Goal: Task Accomplishment & Management: Manage account settings

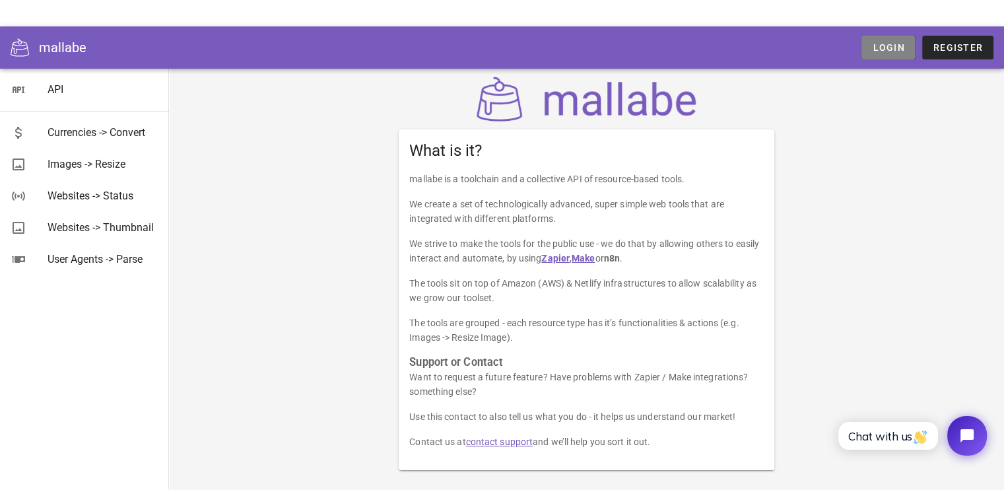
click at [905, 44] on span "Login" at bounding box center [888, 47] width 32 height 11
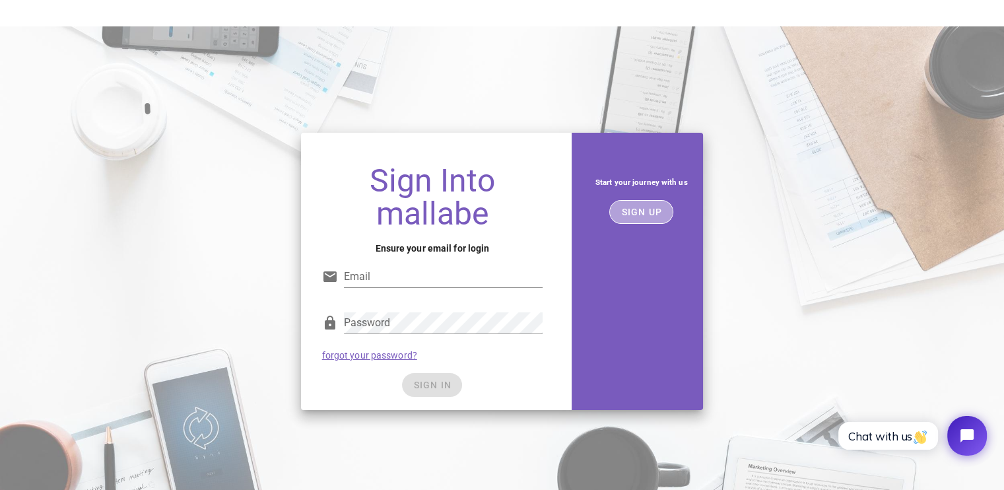
click at [636, 214] on span "SIGN UP" at bounding box center [642, 212] width 42 height 11
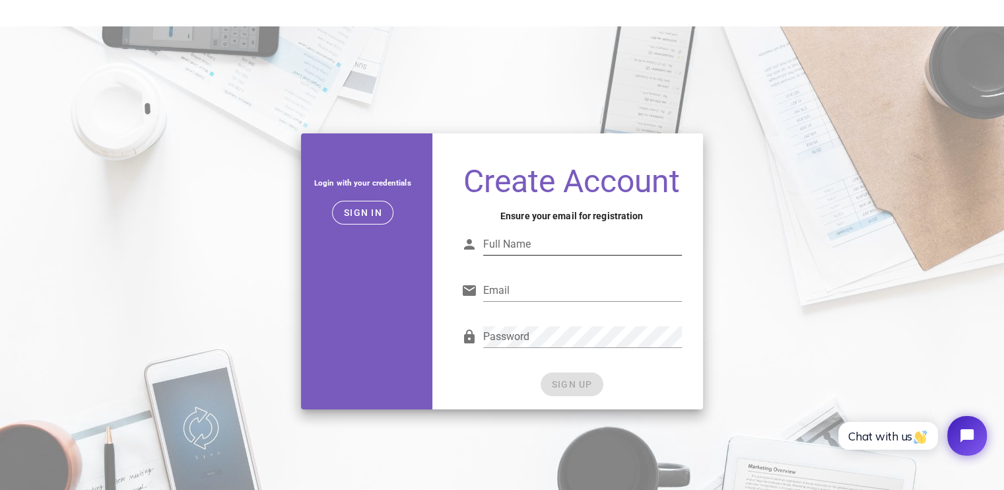
click at [560, 248] on input "Full Name" at bounding box center [582, 244] width 199 height 21
type input "Ngochai"
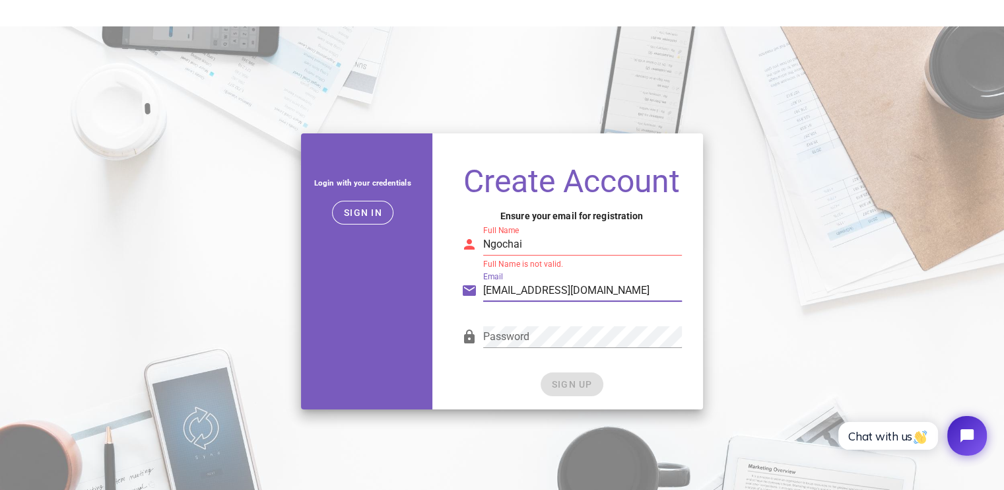
type input "Ngochai2402@gmail.com"
click at [542, 242] on input "Ngochai" at bounding box center [582, 244] width 199 height 21
click at [500, 371] on form "Full Name Ngochai2402 Full Name is not valid. Email Ngochai2402@gmail.com Passw…" at bounding box center [572, 305] width 221 height 181
drag, startPoint x: 568, startPoint y: 250, endPoint x: 417, endPoint y: 250, distance: 150.5
click at [421, 248] on div "Login with your credentials Sign in Create Account Ensure your email for regist…" at bounding box center [502, 271] width 419 height 292
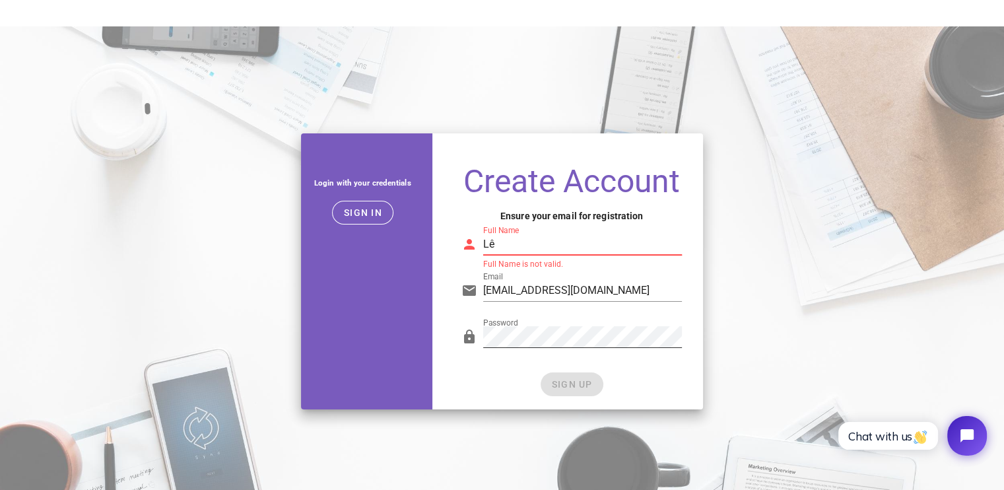
type input "L"
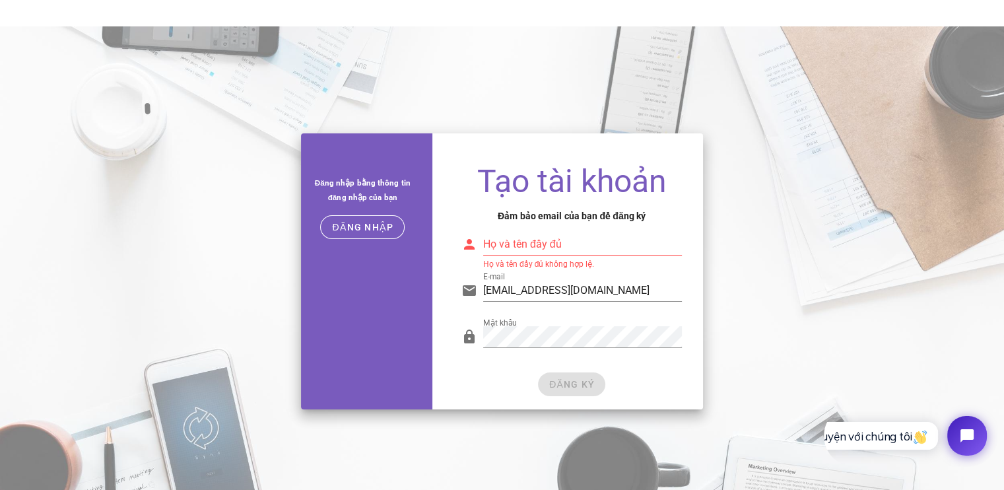
click at [544, 240] on div "Họ và tên đầy đủ" at bounding box center [582, 244] width 199 height 21
click at [482, 372] on div "ĐĂNG KÝ" at bounding box center [572, 384] width 221 height 24
click at [563, 240] on input "Lê Ngọc Hải" at bounding box center [582, 244] width 199 height 21
drag, startPoint x: 553, startPoint y: 241, endPoint x: 409, endPoint y: 241, distance: 143.9
click at [409, 241] on div "Đăng nhập bằng thông tin đăng nhập của bạn Đăng nhập Tạo tài khoản Đảm bảo emai…" at bounding box center [502, 271] width 419 height 292
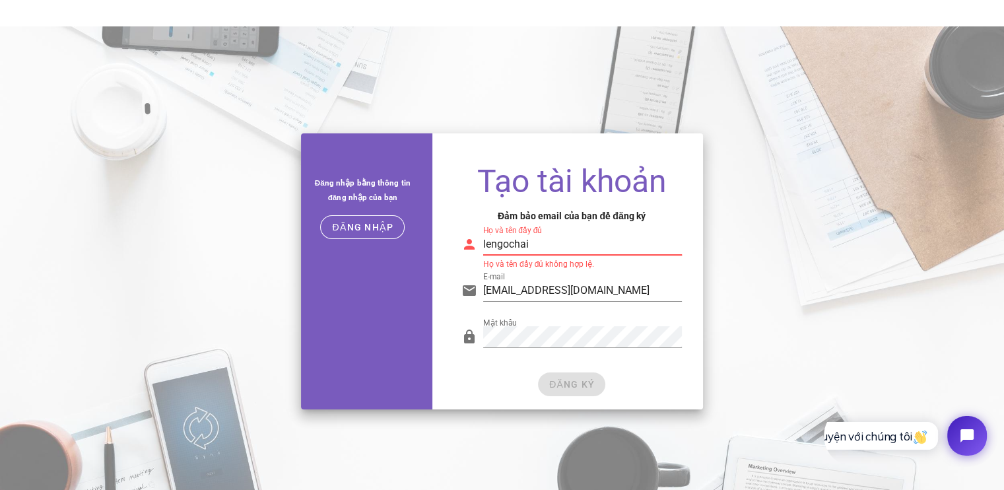
click at [463, 374] on div "ĐĂNG KÝ" at bounding box center [572, 384] width 221 height 24
click at [541, 242] on input "lengochai" at bounding box center [582, 244] width 199 height 21
drag, startPoint x: 573, startPoint y: 254, endPoint x: 450, endPoint y: 257, distance: 122.8
click at [450, 257] on div "Tạo tài khoản Đảm bảo email của bạn để đăng ký Họ và tên đầy đủ lengochai Họ và…" at bounding box center [571, 281] width 263 height 255
drag, startPoint x: 559, startPoint y: 246, endPoint x: 449, endPoint y: 246, distance: 109.6
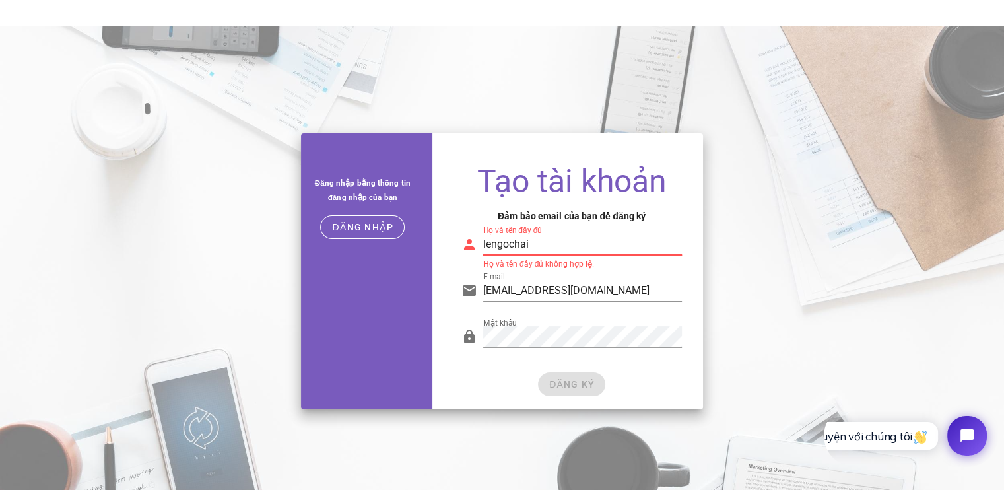
click at [449, 246] on div "Tạo tài khoản Đảm bảo email của bạn để đăng ký Họ và tên đầy đủ lengochai Họ và…" at bounding box center [571, 281] width 263 height 255
click at [470, 392] on div "ĐĂNG KÝ" at bounding box center [572, 384] width 221 height 24
drag, startPoint x: 535, startPoint y: 240, endPoint x: 460, endPoint y: 240, distance: 75.3
click at [462, 240] on div "Họ và tên đầy đủ Hai1234 Họ và tên đầy đủ không hợp lệ." at bounding box center [572, 248] width 221 height 44
type input "a"
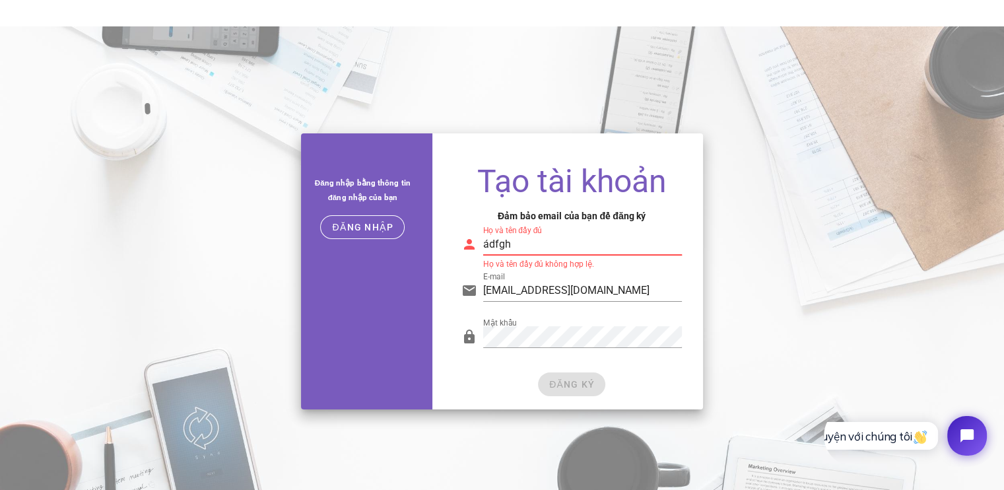
type input "ádfgh"
click at [493, 384] on div "ĐĂNG KÝ" at bounding box center [572, 384] width 221 height 24
click at [533, 241] on input "ádfgh" at bounding box center [582, 244] width 199 height 21
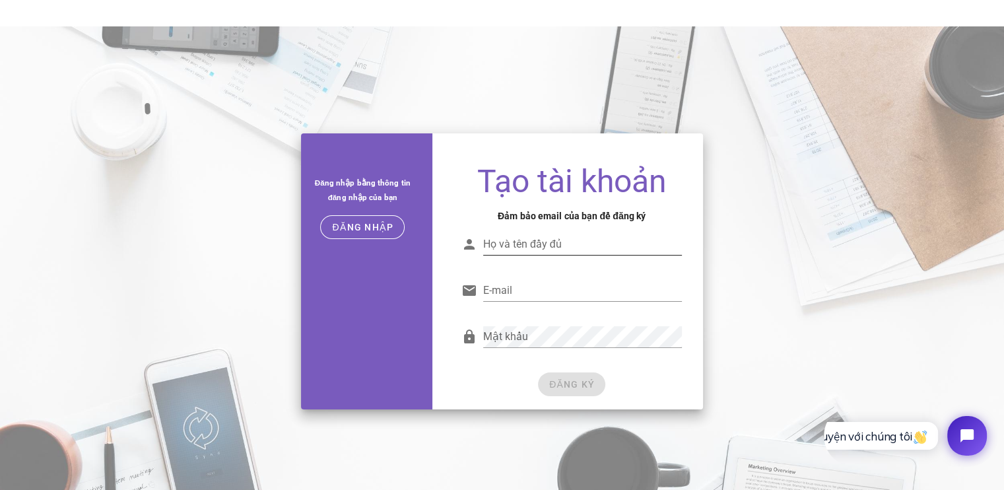
click at [565, 242] on input "Họ và tên đầy đủ" at bounding box center [582, 244] width 199 height 21
click at [539, 288] on input "E-mail" at bounding box center [582, 290] width 199 height 21
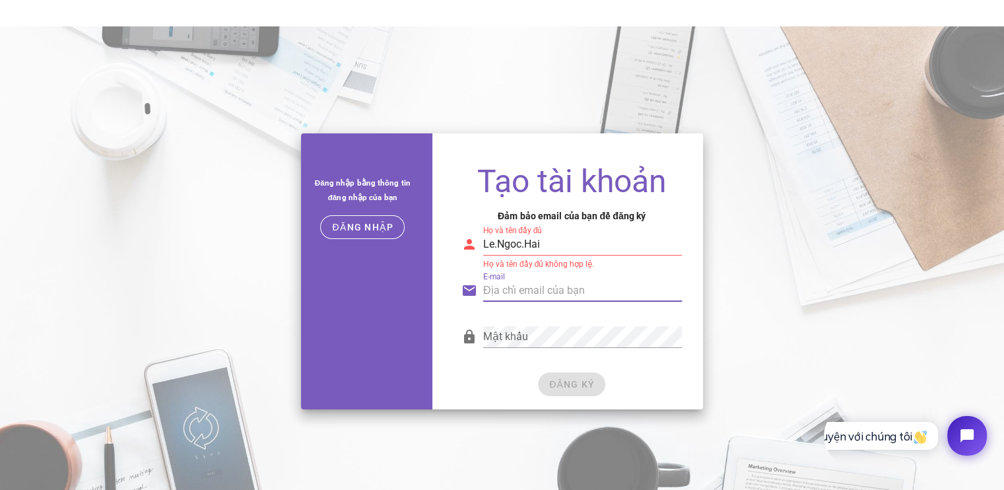
click at [546, 250] on input "Le.Ngoc.Hai" at bounding box center [582, 244] width 199 height 21
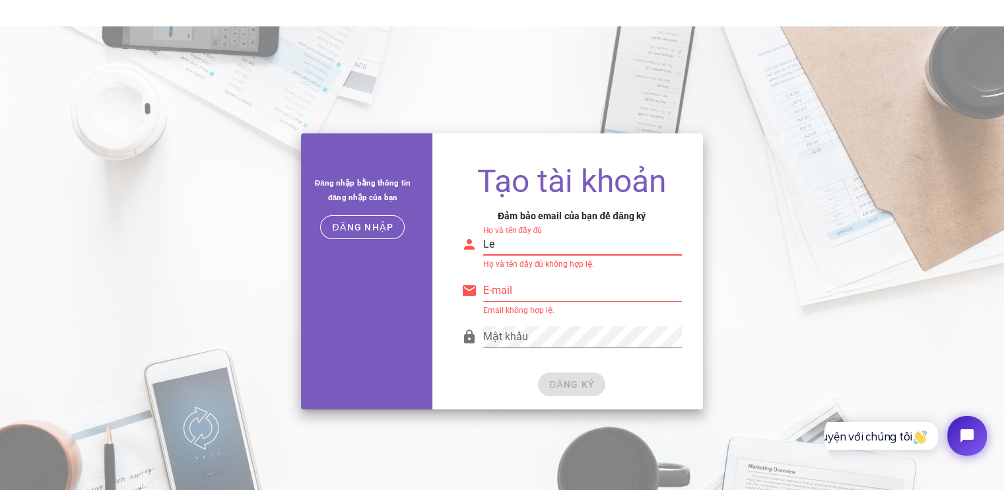
type input "L"
click at [544, 290] on input "E-mail" at bounding box center [582, 290] width 199 height 21
click at [539, 242] on input "Le hai" at bounding box center [582, 244] width 199 height 21
type input "Le Hai"
click at [528, 289] on input "E-mail" at bounding box center [582, 290] width 199 height 21
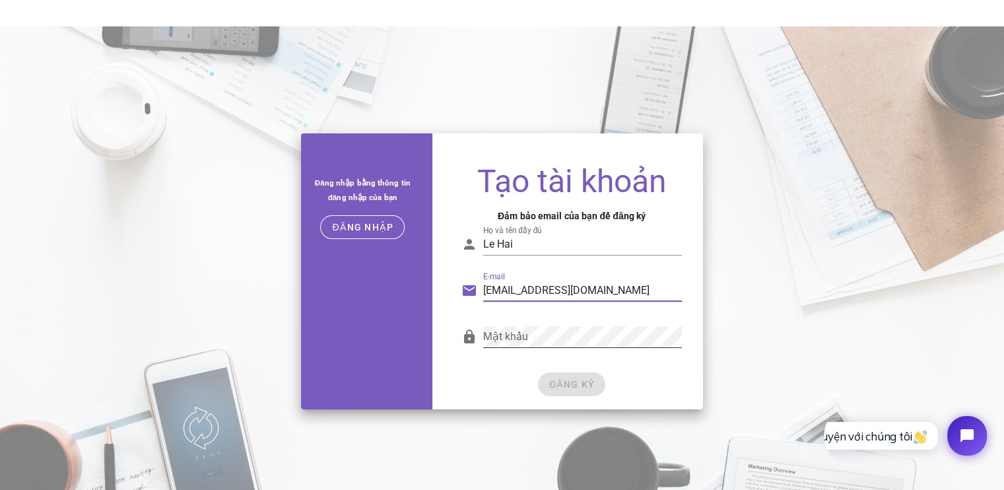
type input "ngochai2402@gmail.com"
click at [498, 369] on div "Mật khẩu Password is not valid." at bounding box center [572, 343] width 237 height 54
click at [571, 369] on div "Mật khẩu" at bounding box center [572, 343] width 237 height 54
click at [561, 390] on font "ĐĂNG KÝ" at bounding box center [572, 384] width 46 height 11
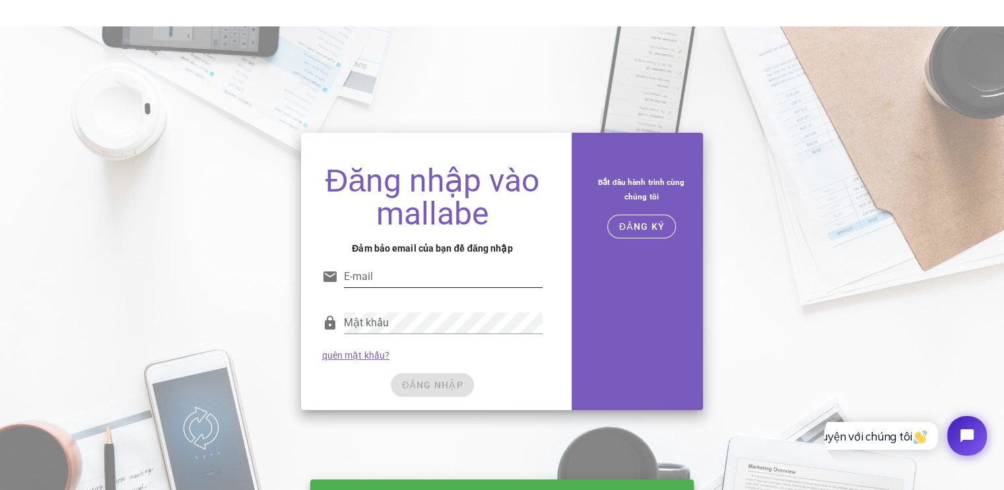
click at [407, 273] on input "E-mail" at bounding box center [443, 276] width 199 height 21
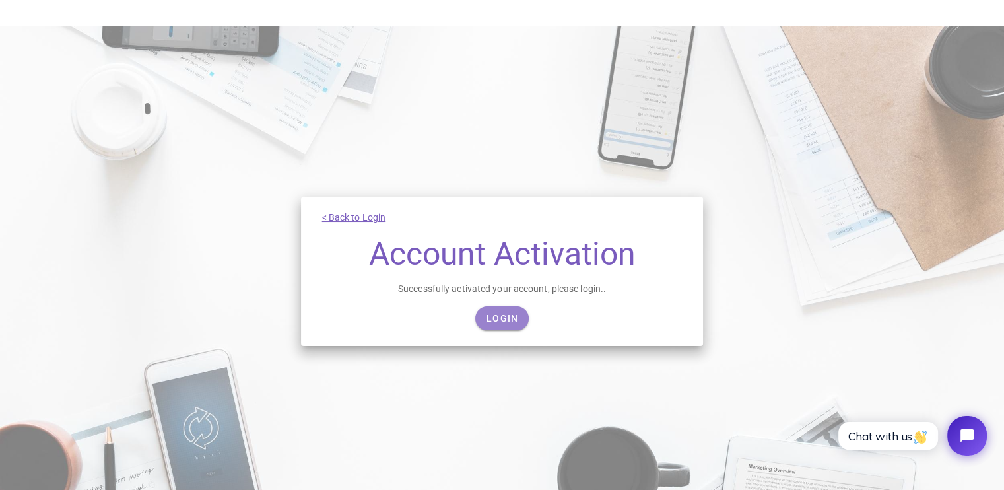
click at [502, 323] on span "Login" at bounding box center [502, 318] width 32 height 11
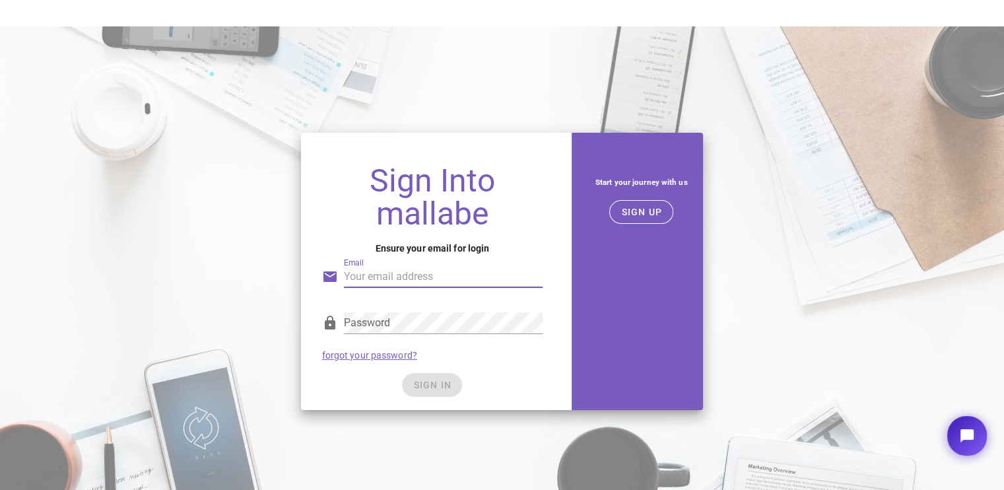
click at [407, 277] on input "Email" at bounding box center [443, 276] width 199 height 21
type input "ngochai2402@gmail.com"
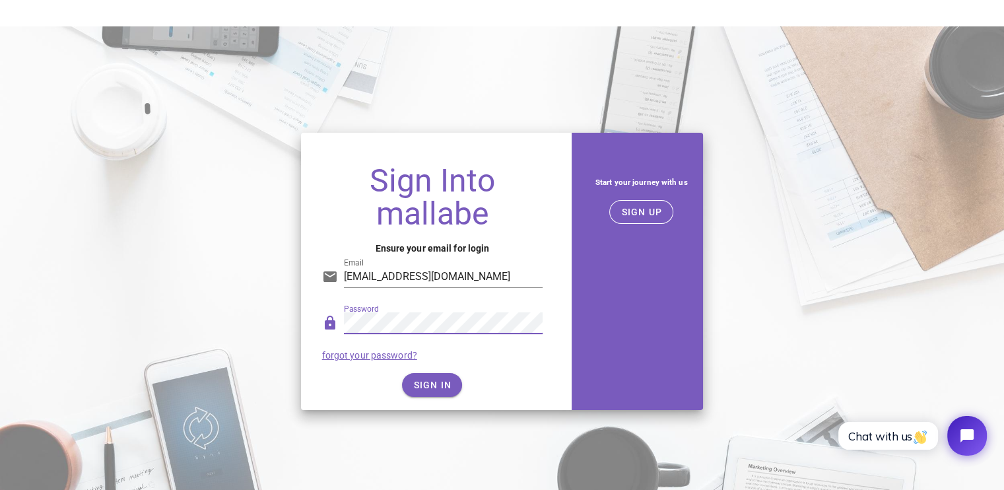
click at [359, 386] on div "SIGN IN" at bounding box center [432, 385] width 221 height 24
click at [427, 392] on button "SIGN IN" at bounding box center [432, 385] width 60 height 24
click at [240, 327] on div "Sign Into mallabe Ensure your email for login Email ngochai2402@gmail.com Passw…" at bounding box center [502, 271] width 1004 height 293
click at [359, 395] on div "SIGN IN" at bounding box center [432, 385] width 221 height 24
click at [441, 395] on button "SIGN IN" at bounding box center [432, 385] width 60 height 24
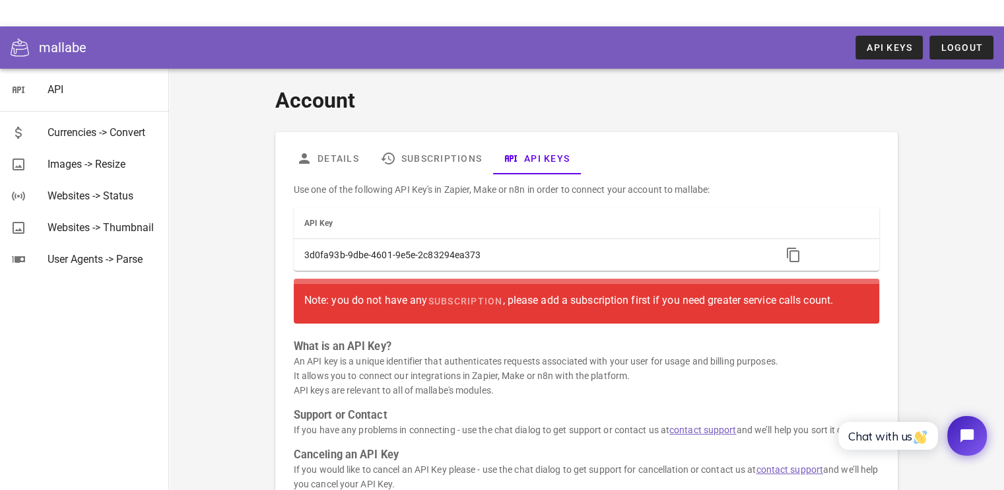
drag, startPoint x: 246, startPoint y: 328, endPoint x: 235, endPoint y: 372, distance: 45.5
click at [232, 372] on div "Account Details Subscriptions API Keys Use one of the following API Key's in Za…" at bounding box center [586, 303] width 767 height 452
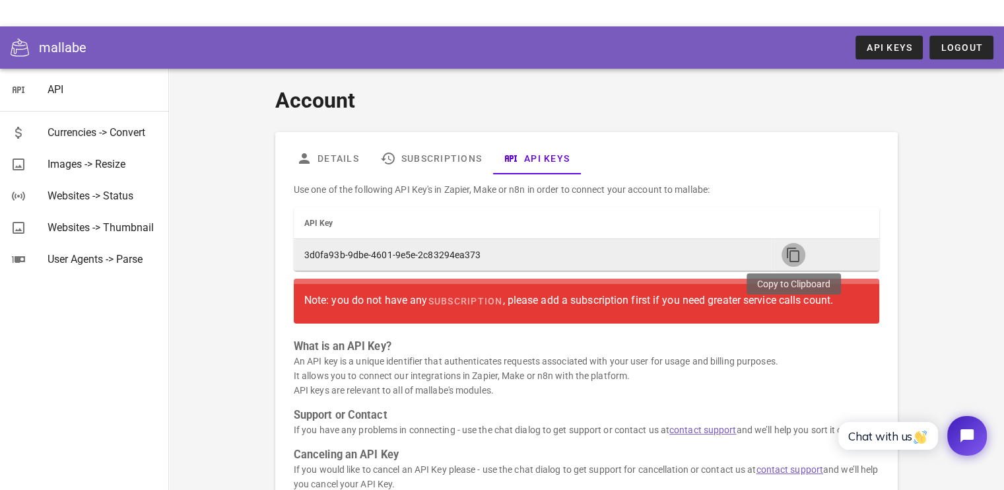
click at [798, 253] on icon "button" at bounding box center [794, 255] width 16 height 16
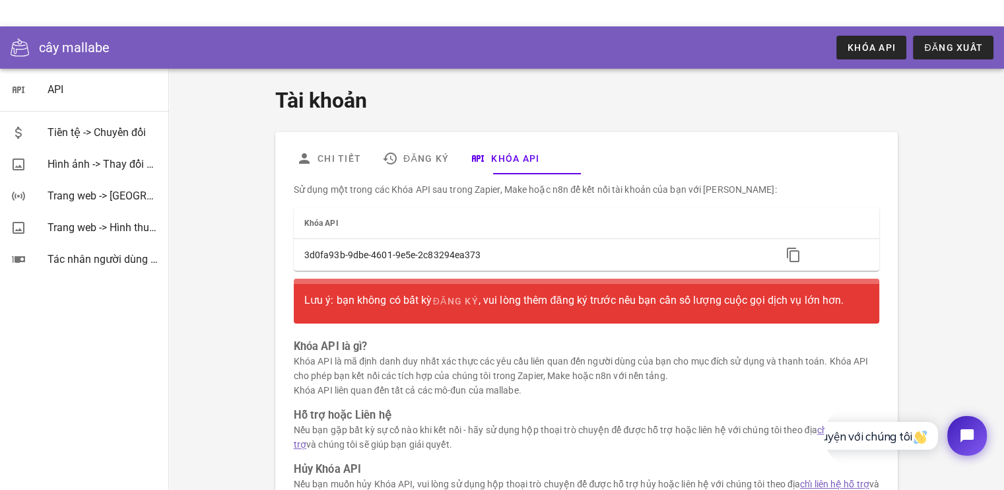
click at [188, 277] on div "Tài khoản Chi tiết Đăng ký Khóa API Sử dụng một trong các Khóa API sau trong Za…" at bounding box center [586, 339] width 835 height 540
click at [876, 46] on font "Khóa API" at bounding box center [872, 47] width 48 height 11
click at [412, 154] on font "Đăng ký" at bounding box center [426, 158] width 46 height 11
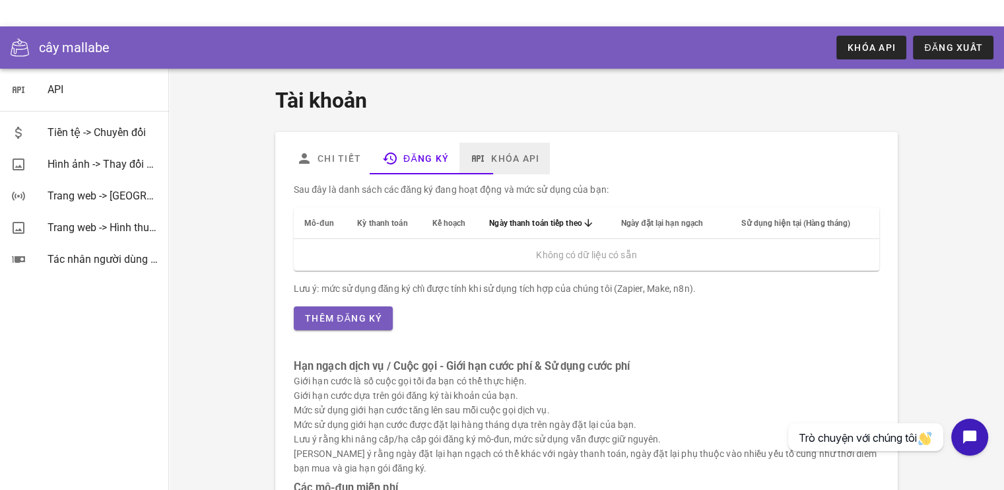
click at [504, 148] on link "Khóa API" at bounding box center [505, 159] width 90 height 32
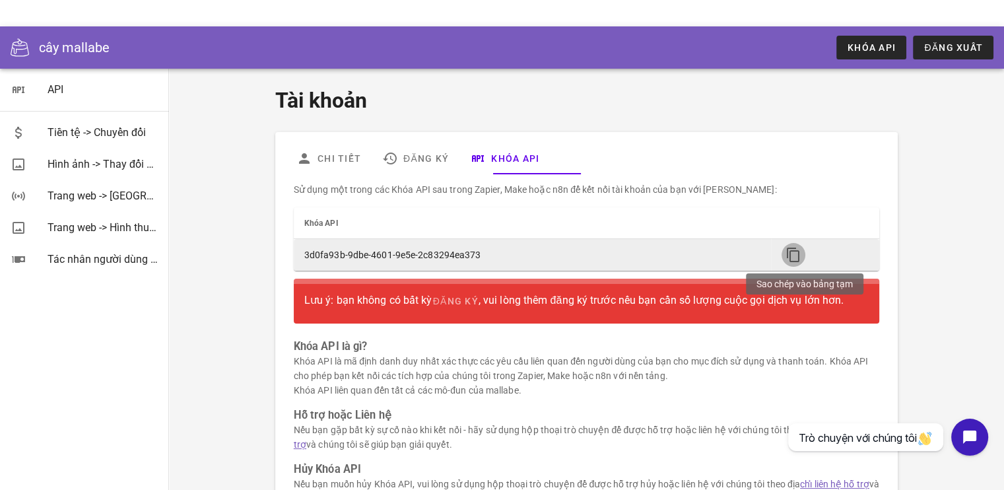
click at [794, 256] on icon "button" at bounding box center [794, 255] width 16 height 16
